Goal: Task Accomplishment & Management: Manage account settings

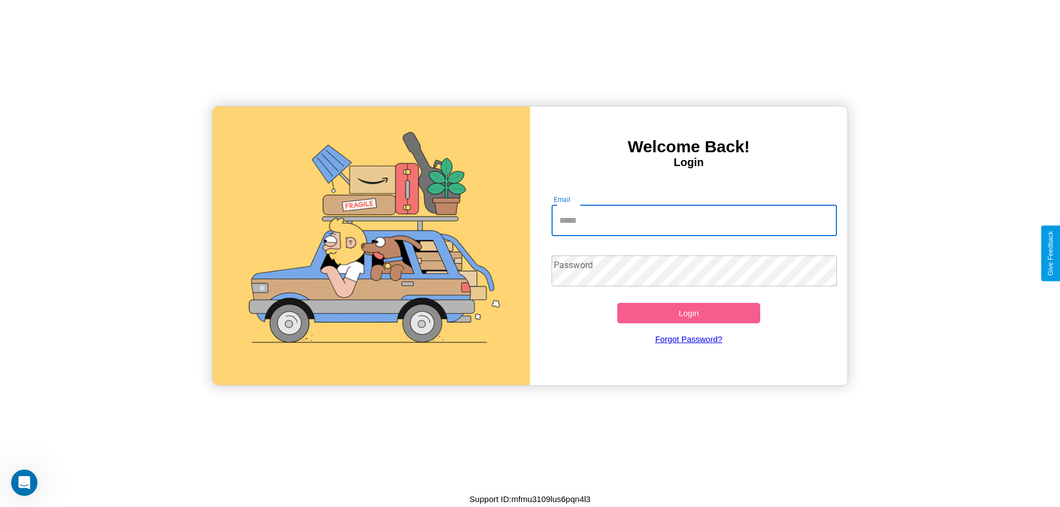
click at [694, 220] on input "Email" at bounding box center [694, 220] width 286 height 31
type input "**********"
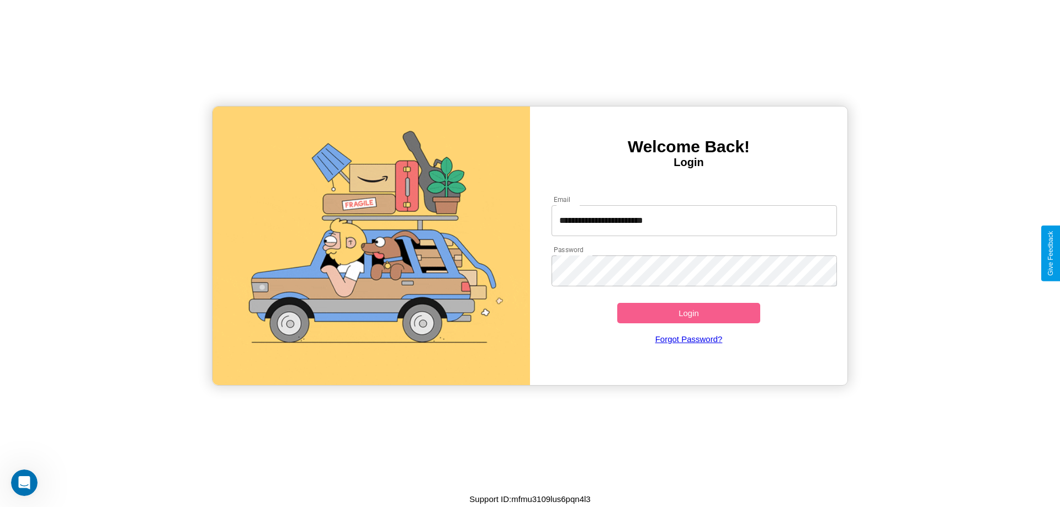
click at [688, 313] on button "Login" at bounding box center [688, 313] width 143 height 20
